Goal: Task Accomplishment & Management: Manage account settings

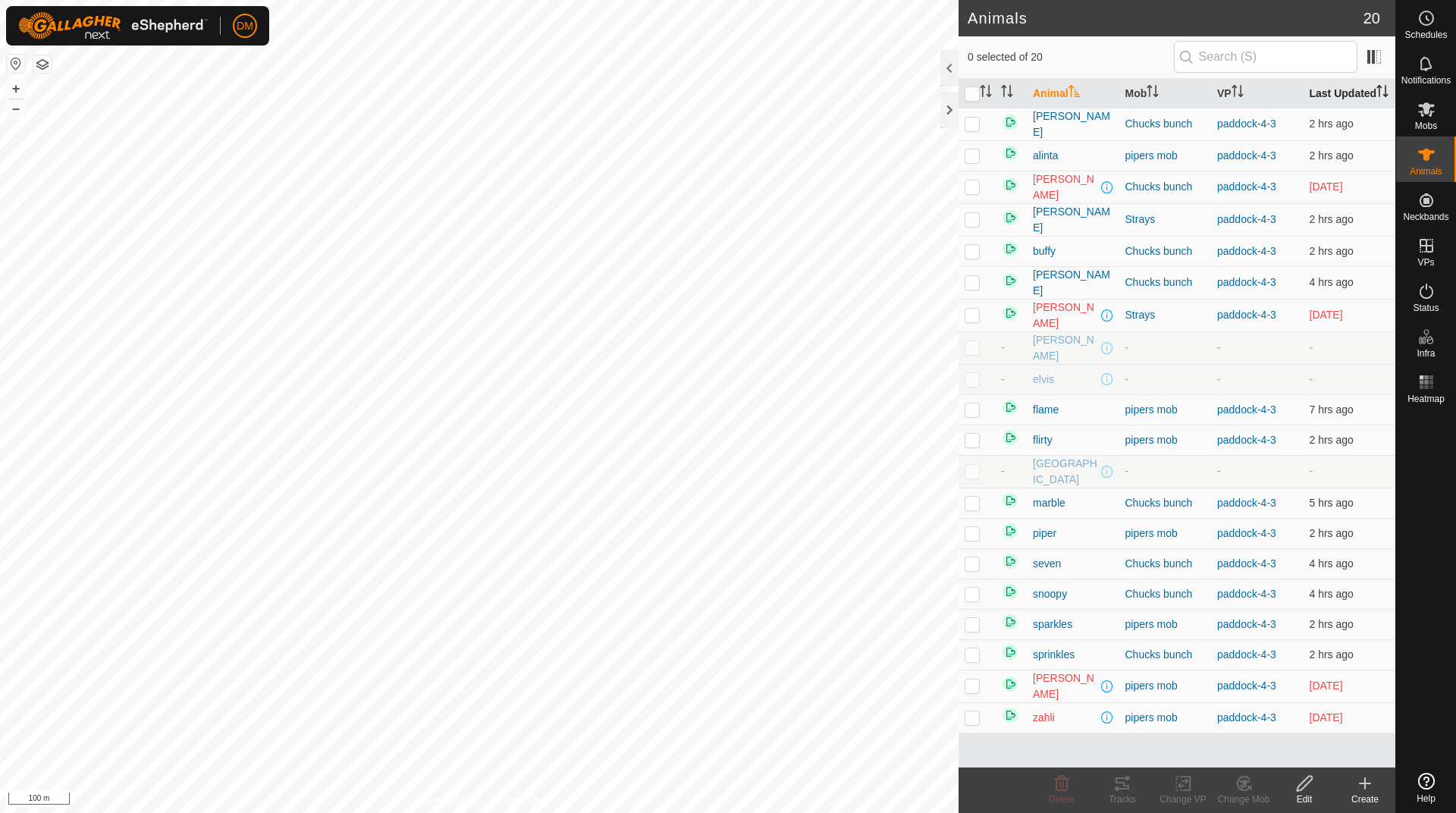
click at [1337, 100] on th "Last Updated" at bounding box center [1349, 93] width 92 height 30
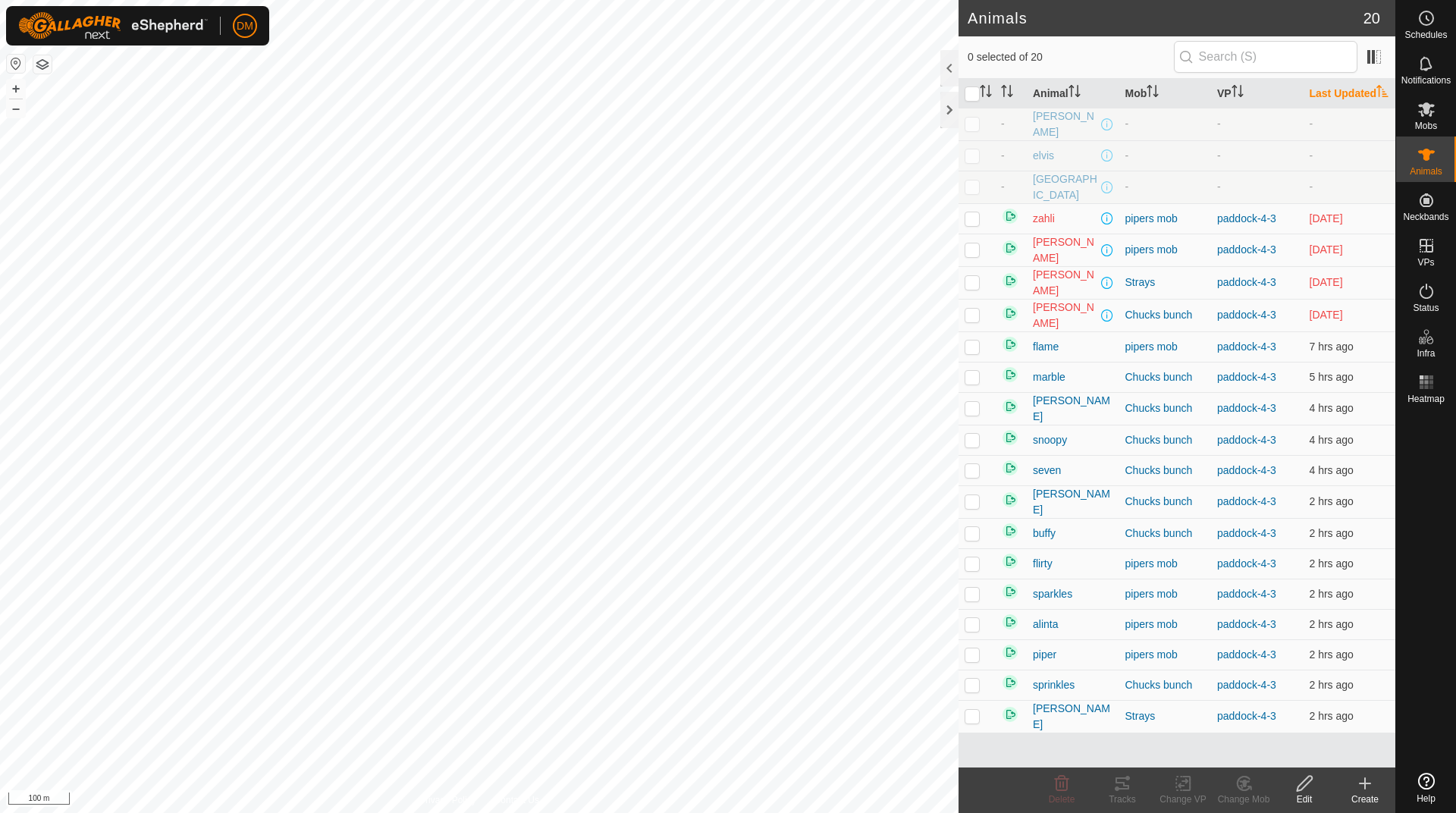
click at [1335, 96] on th "Last Updated" at bounding box center [1349, 93] width 92 height 30
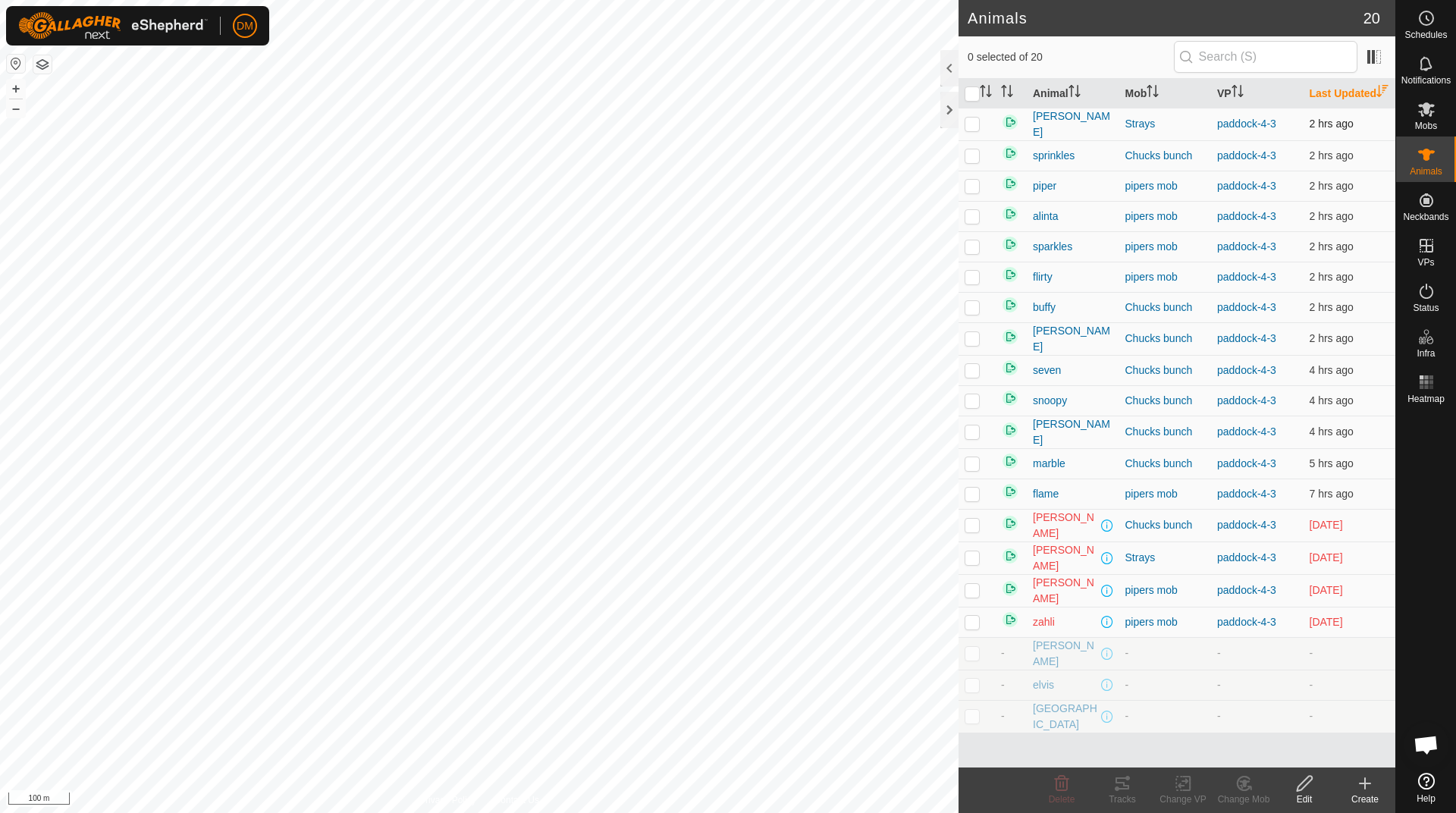
click at [970, 130] on p-checkbox at bounding box center [972, 123] width 15 height 12
checkbox input "false"
click at [627, 812] on html "DM Schedules Notifications Mobs Animals Neckbands VPs Status Infra Heatmap Help…" at bounding box center [728, 406] width 1456 height 813
click at [726, 812] on html "DM Schedules Notifications Mobs Animals Neckbands VPs Status Infra Heatmap Help…" at bounding box center [728, 406] width 1456 height 813
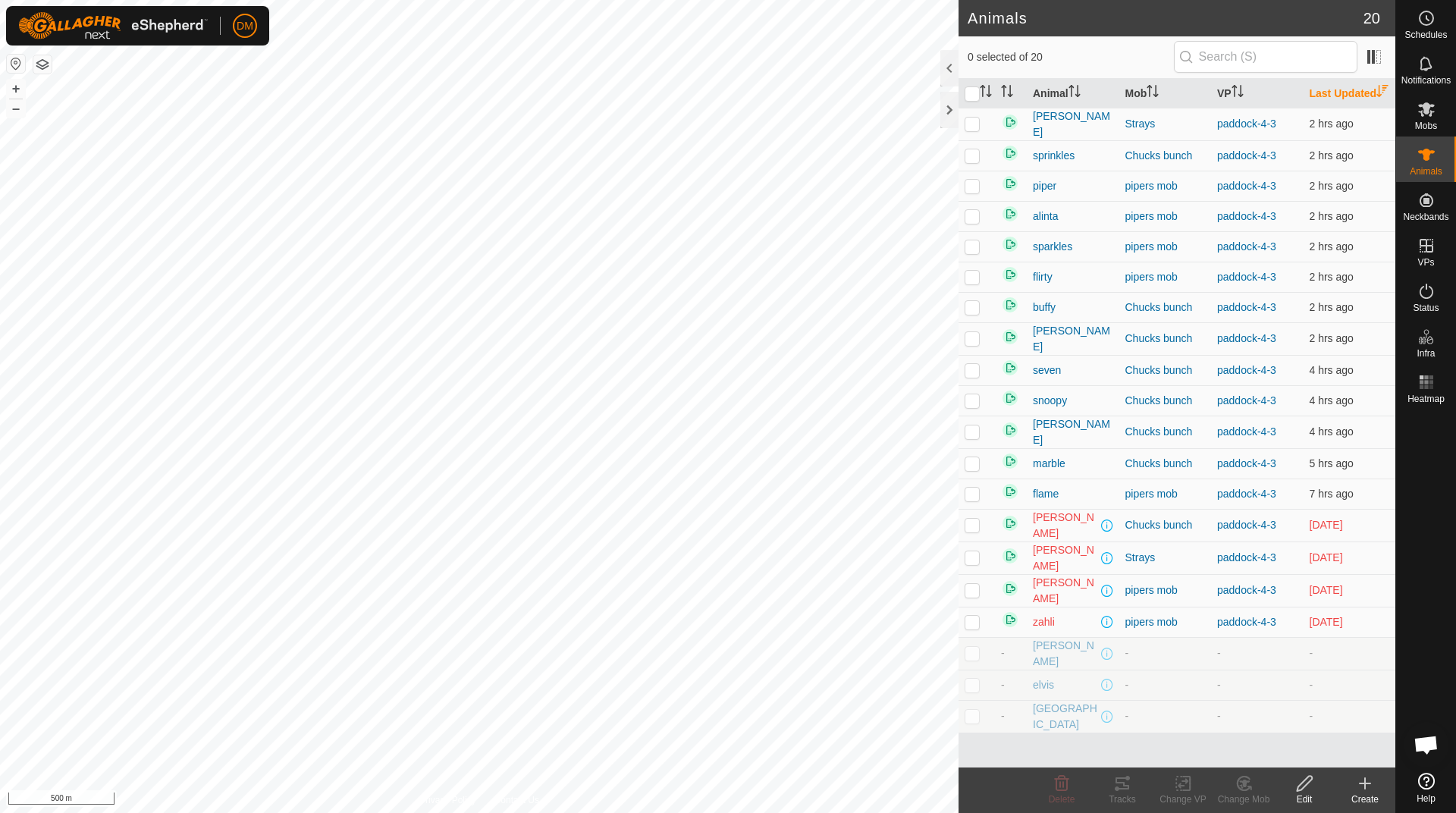
click at [969, 608] on div "Animals 20 0 selected of 20 Animal Mob VP Last Updated [PERSON_NAME] Strays pad…" at bounding box center [697, 406] width 1395 height 813
click at [467, 0] on html "DM Schedules Notifications Mobs Animals Neckbands VPs Status Infra Heatmap Help…" at bounding box center [728, 406] width 1456 height 813
click at [1087, 279] on div "Animals 20 0 selected of 20 Animal Mob VP Last Updated [PERSON_NAME] Strays pad…" at bounding box center [697, 406] width 1395 height 813
